Goal: Task Accomplishment & Management: Complete application form

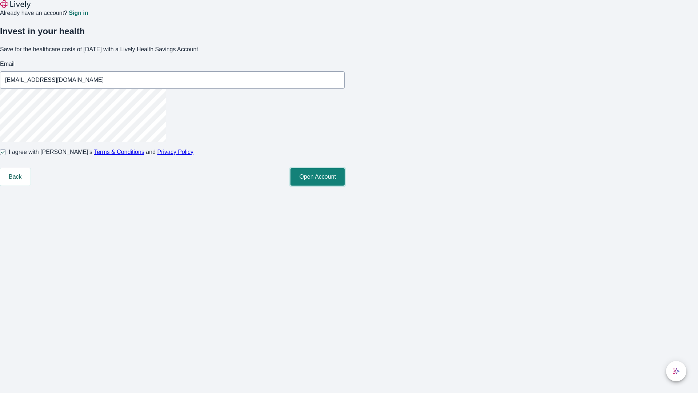
click at [345, 185] on button "Open Account" at bounding box center [317, 176] width 54 height 17
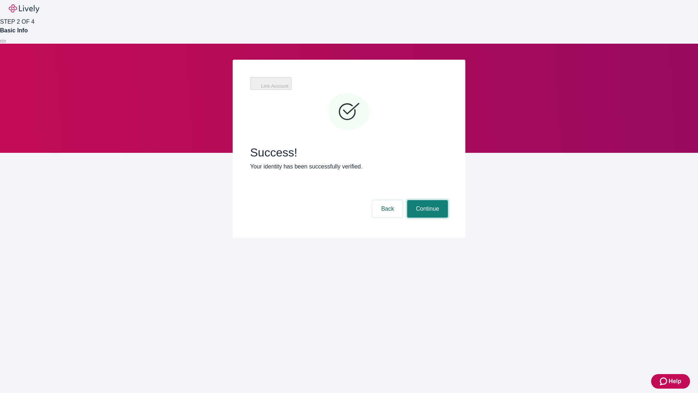
click at [426, 200] on button "Continue" at bounding box center [427, 208] width 41 height 17
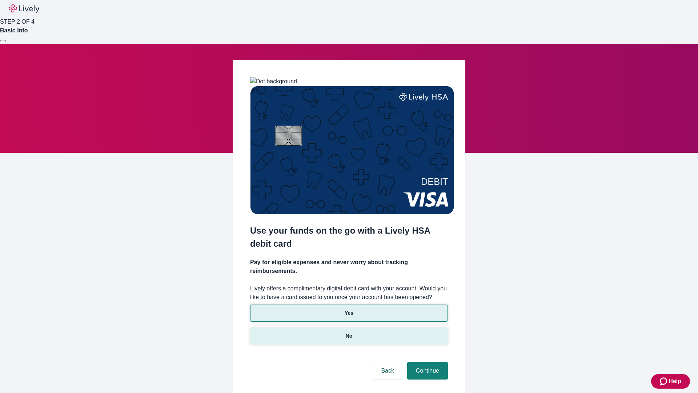
click at [349, 332] on p "No" at bounding box center [349, 336] width 7 height 8
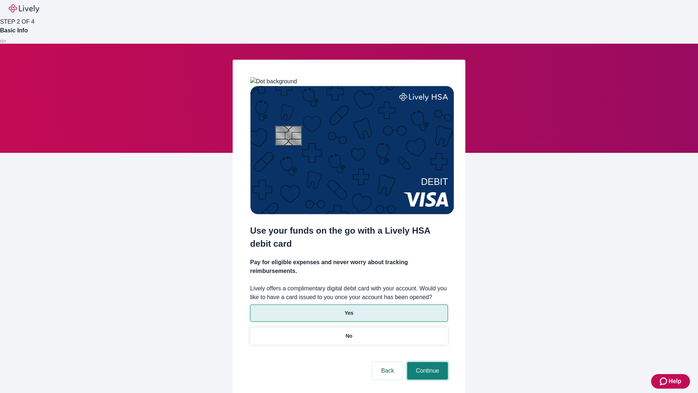
click at [426, 362] on button "Continue" at bounding box center [427, 370] width 41 height 17
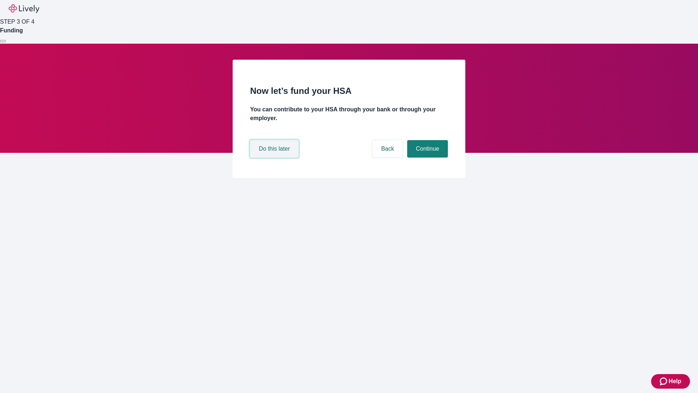
click at [275, 157] on button "Do this later" at bounding box center [274, 148] width 48 height 17
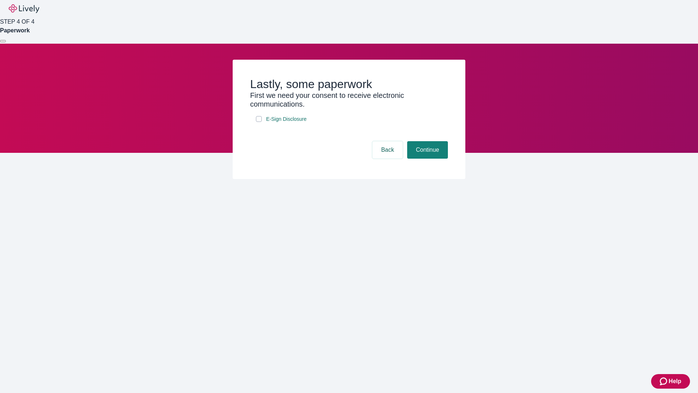
click at [259, 122] on input "E-Sign Disclosure" at bounding box center [259, 119] width 6 height 6
checkbox input "true"
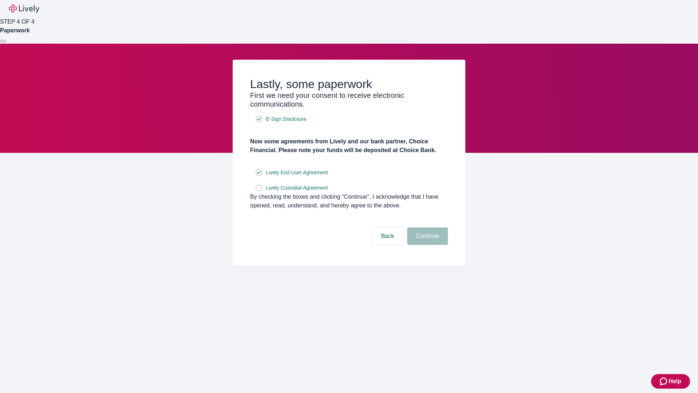
click at [259, 190] on input "Lively Custodial Agreement" at bounding box center [259, 188] width 6 height 6
checkbox input "true"
click at [426, 245] on button "Continue" at bounding box center [427, 235] width 41 height 17
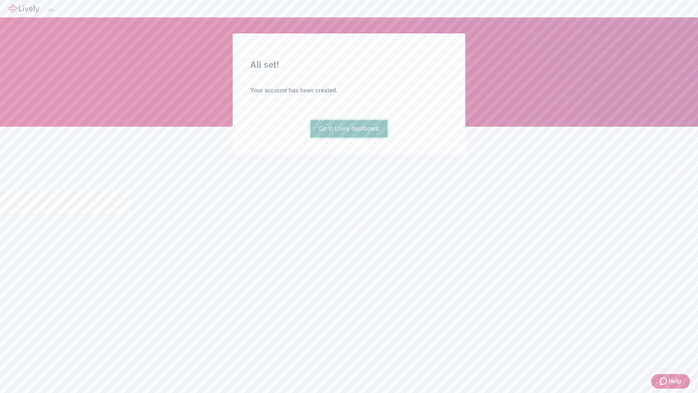
click at [349, 137] on link "Go to Lively dashboard" at bounding box center [348, 128] width 77 height 17
